Goal: Task Accomplishment & Management: Use online tool/utility

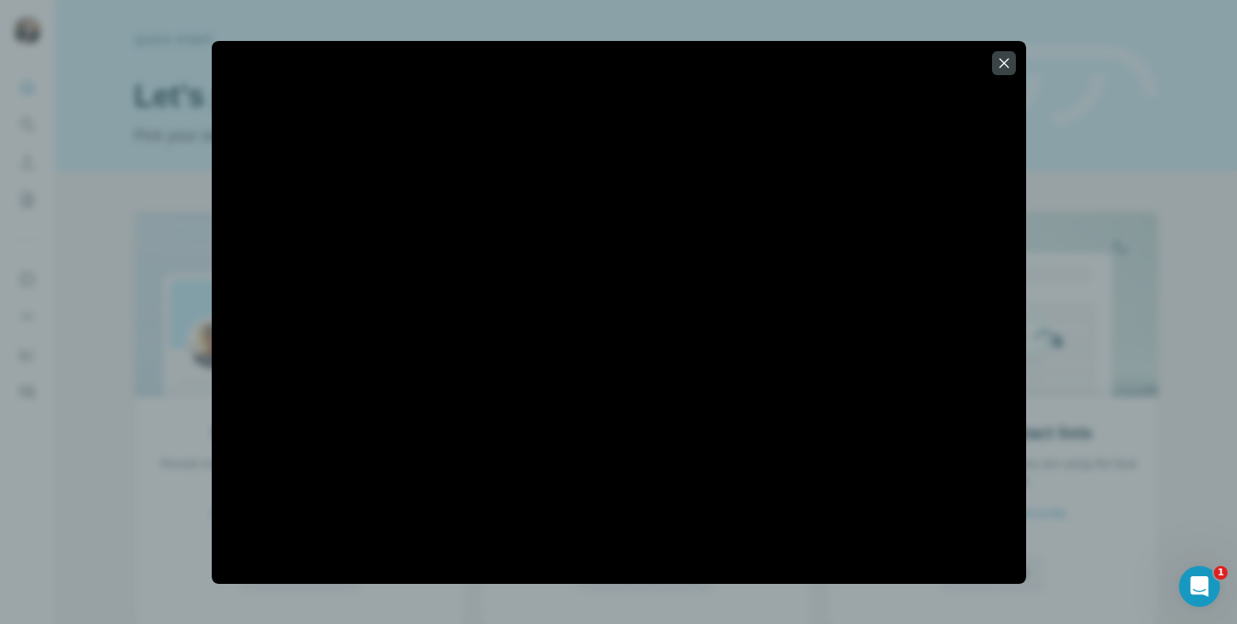
scroll to position [110, 0]
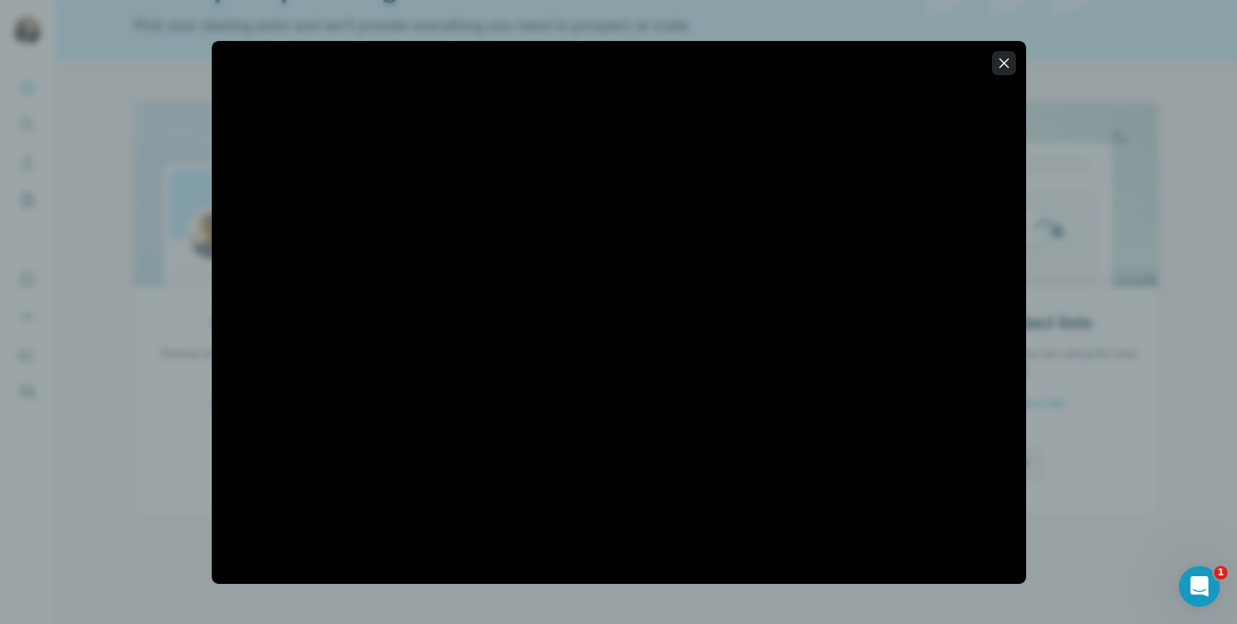
click at [1003, 63] on icon "button" at bounding box center [1003, 62] width 9 height 9
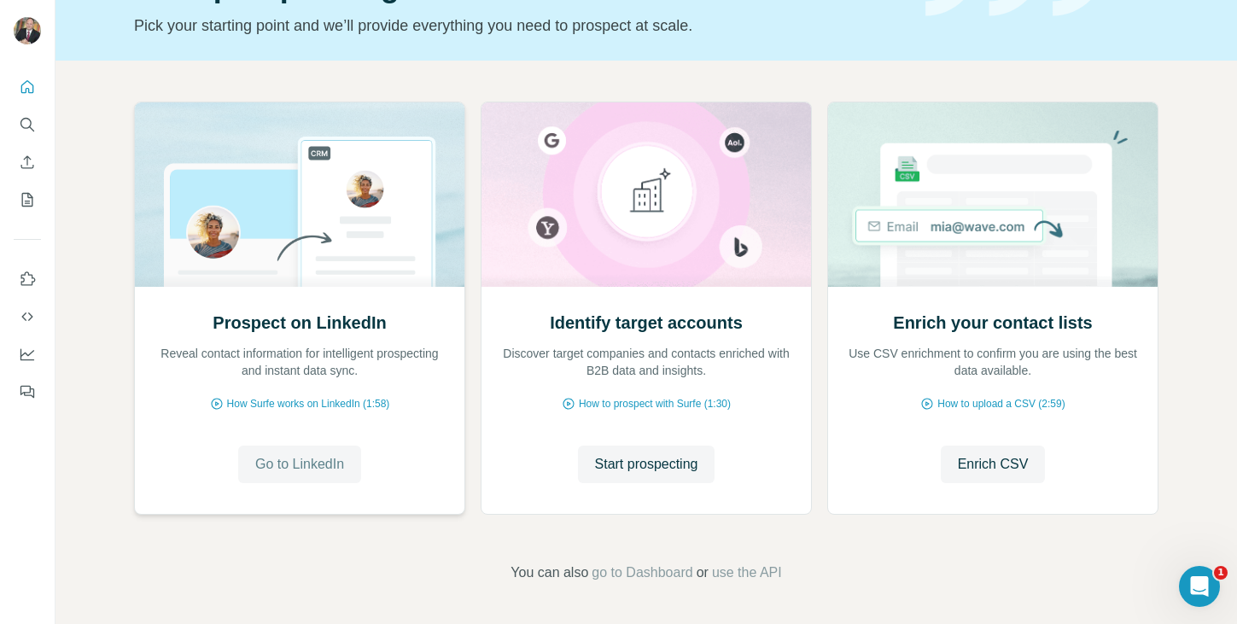
click at [327, 466] on span "Go to LinkedIn" at bounding box center [299, 464] width 89 height 20
click at [639, 464] on span "Start prospecting" at bounding box center [646, 464] width 103 height 20
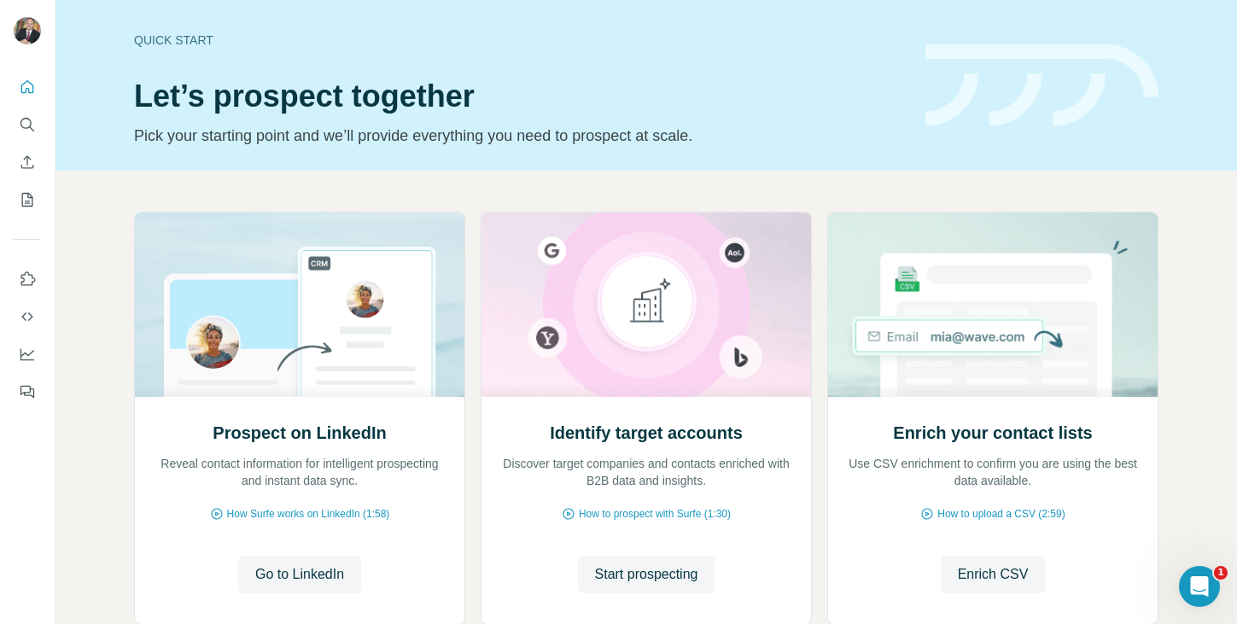
click at [30, 62] on div at bounding box center [27, 234] width 55 height 346
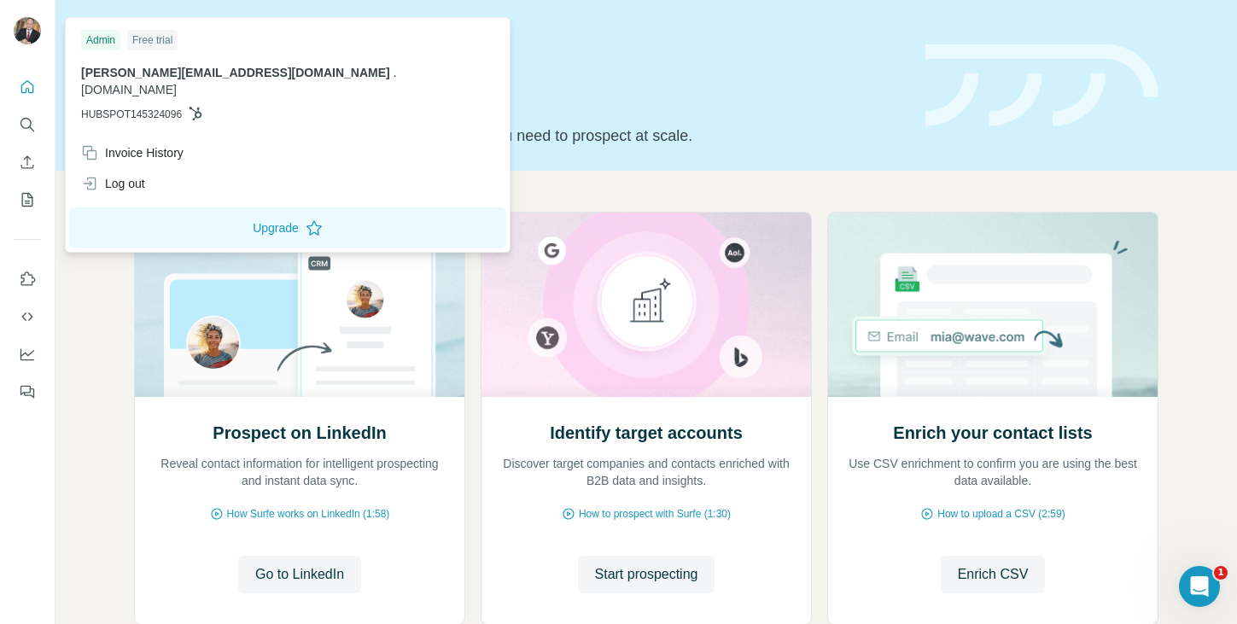
click at [28, 41] on img at bounding box center [27, 30] width 27 height 27
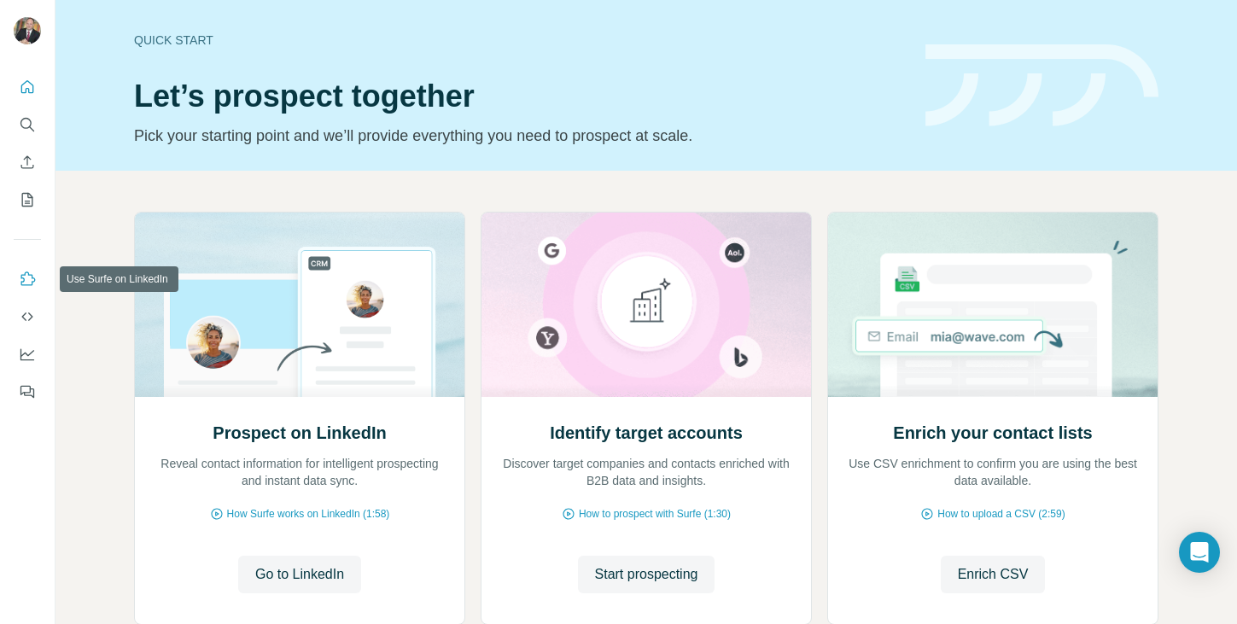
click at [32, 279] on icon "Use Surfe on LinkedIn" at bounding box center [27, 279] width 17 height 17
click at [25, 347] on icon "Dashboard" at bounding box center [27, 354] width 17 height 17
